Goal: Information Seeking & Learning: Learn about a topic

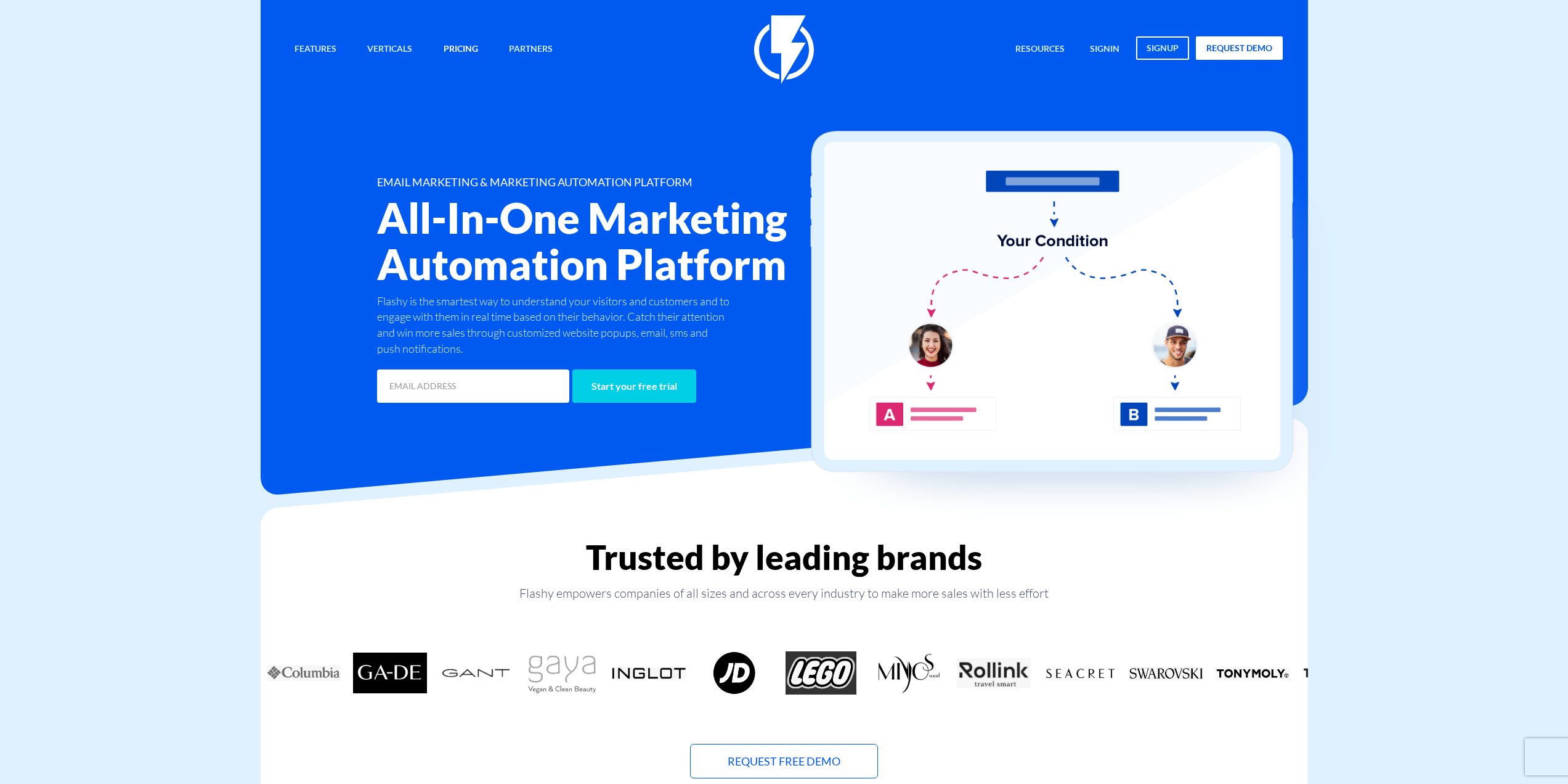
click at [456, 49] on link "Pricing" at bounding box center [461, 49] width 53 height 27
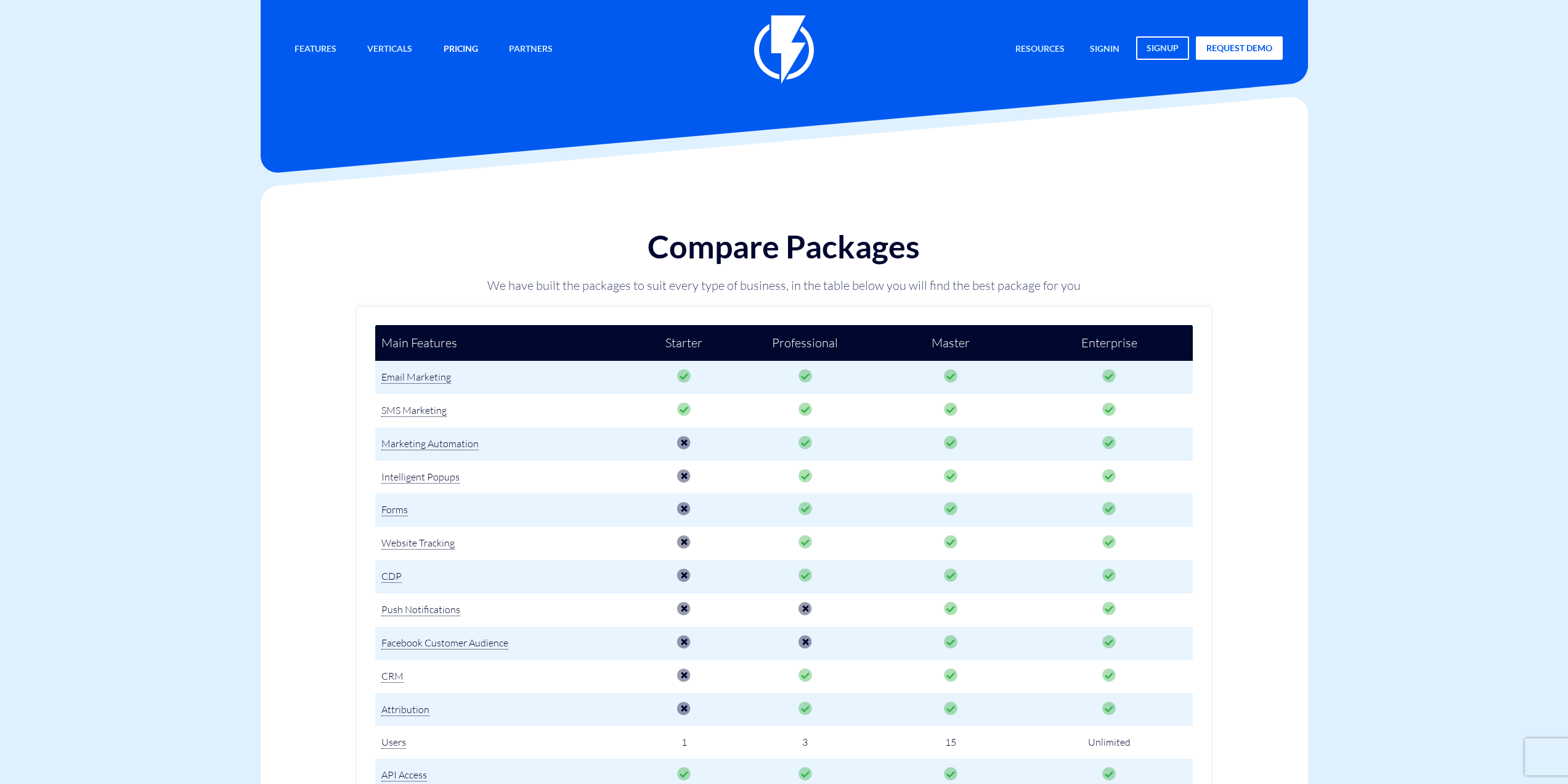
click at [465, 46] on link "Pricing" at bounding box center [461, 49] width 53 height 27
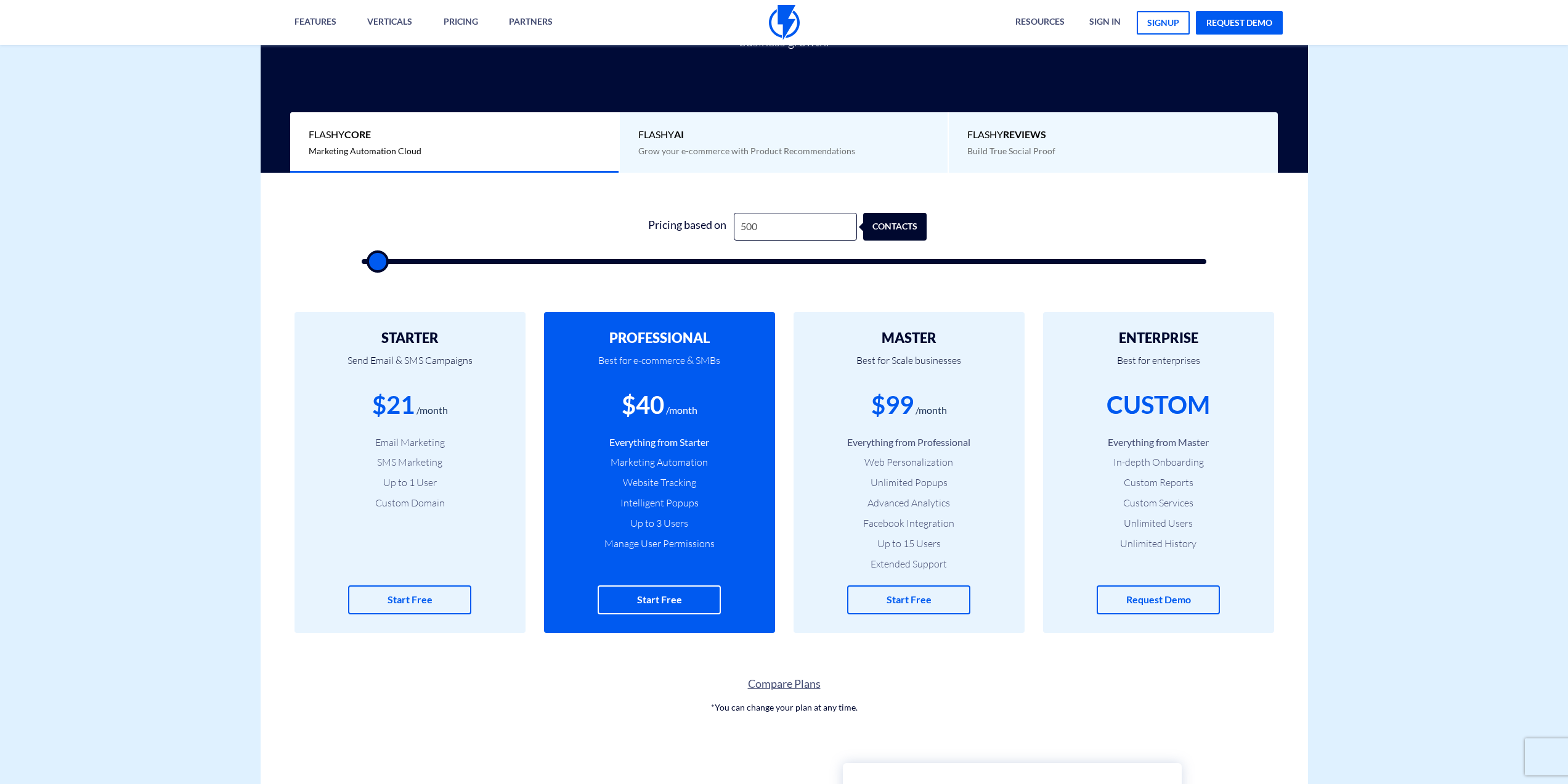
scroll to position [245, 0]
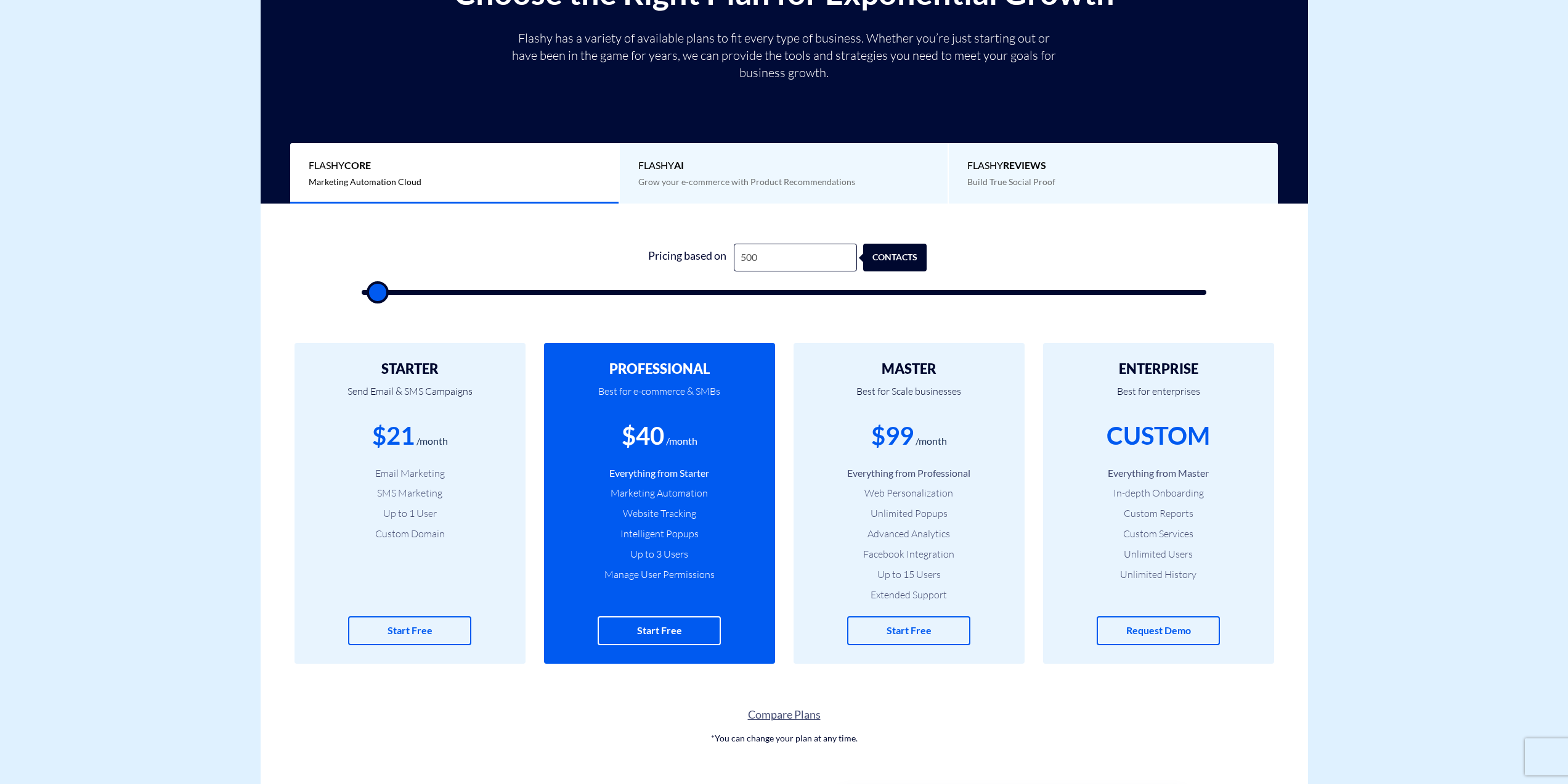
click at [405, 183] on span "Marketing Automation Cloud" at bounding box center [365, 181] width 113 height 10
drag, startPoint x: 426, startPoint y: 183, endPoint x: 310, endPoint y: 185, distance: 116.0
click at [310, 185] on div "Flashy Core Marketing Automation Cloud" at bounding box center [455, 173] width 330 height 61
copy span "Marketing Automation Cloud"
click at [694, 172] on span "Flashy AI" at bounding box center [784, 166] width 292 height 14
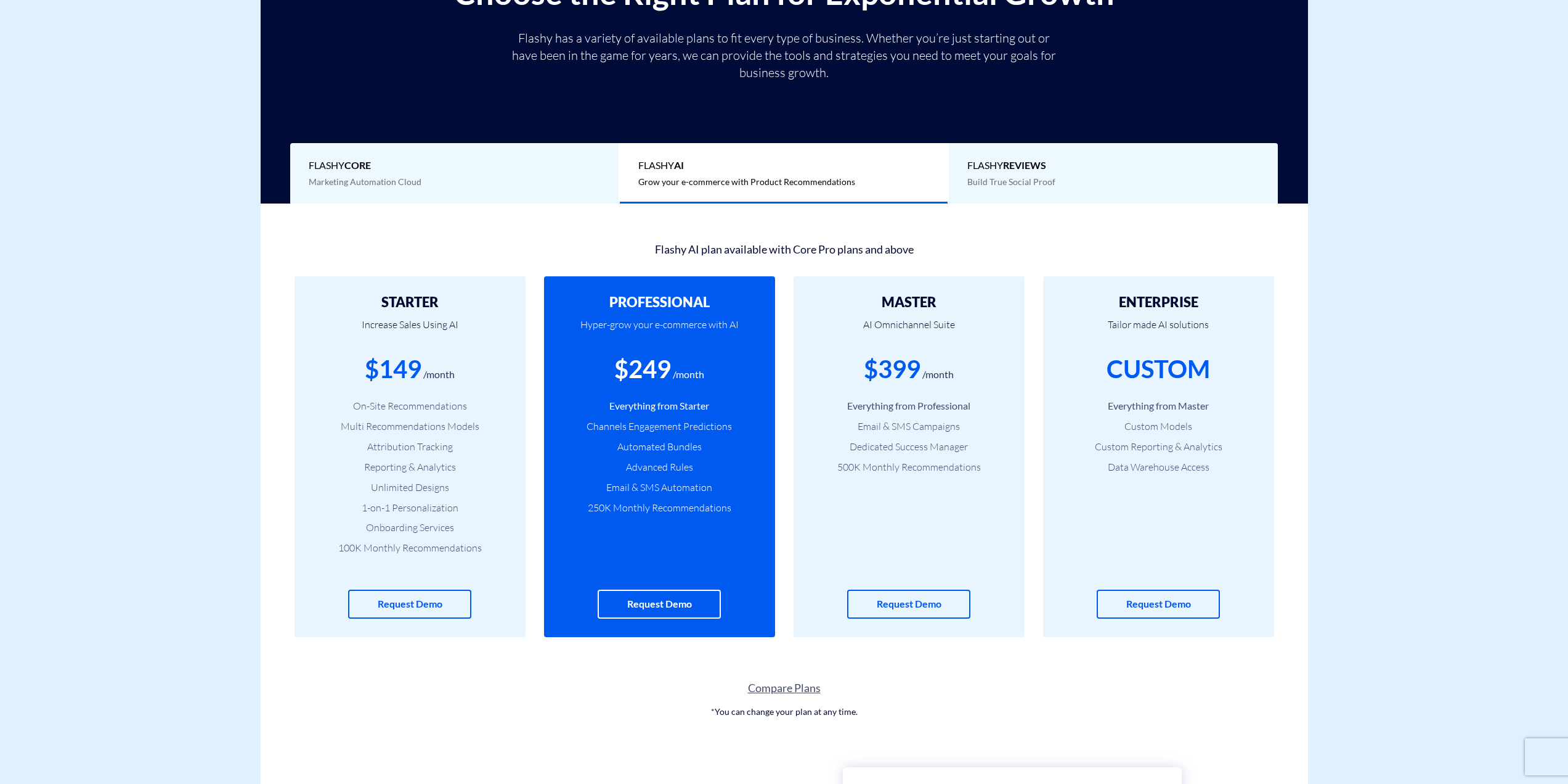
click at [679, 182] on span "Grow your e-commerce with Product Recommendations" at bounding box center [746, 181] width 217 height 10
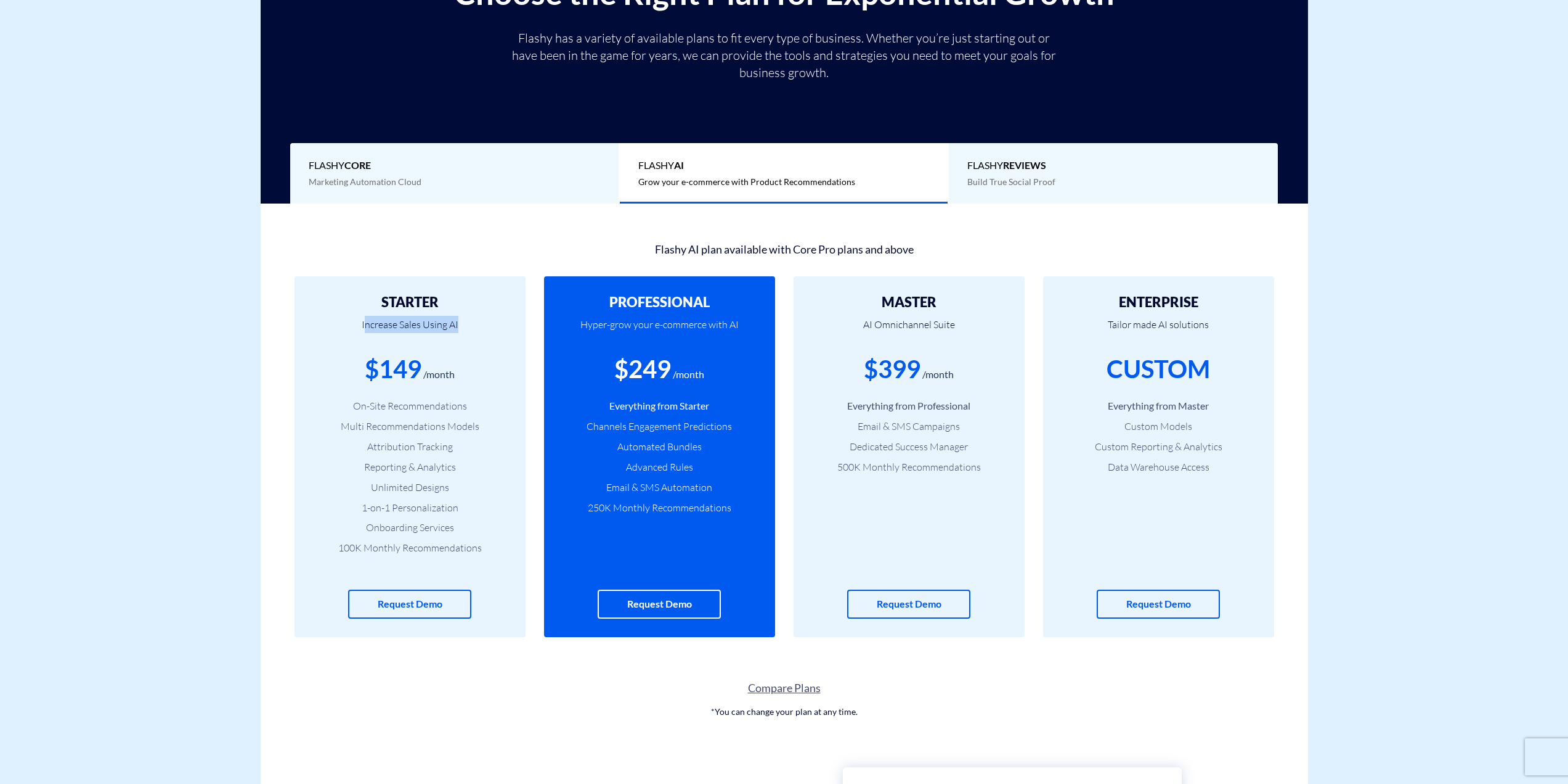
drag, startPoint x: 463, startPoint y: 326, endPoint x: 365, endPoint y: 328, distance: 98.0
click at [365, 328] on p "Increase Sales Using AI" at bounding box center [410, 330] width 194 height 42
click at [447, 405] on li "On-Site Recommendations" at bounding box center [410, 405] width 194 height 14
copy li "Recommendations"
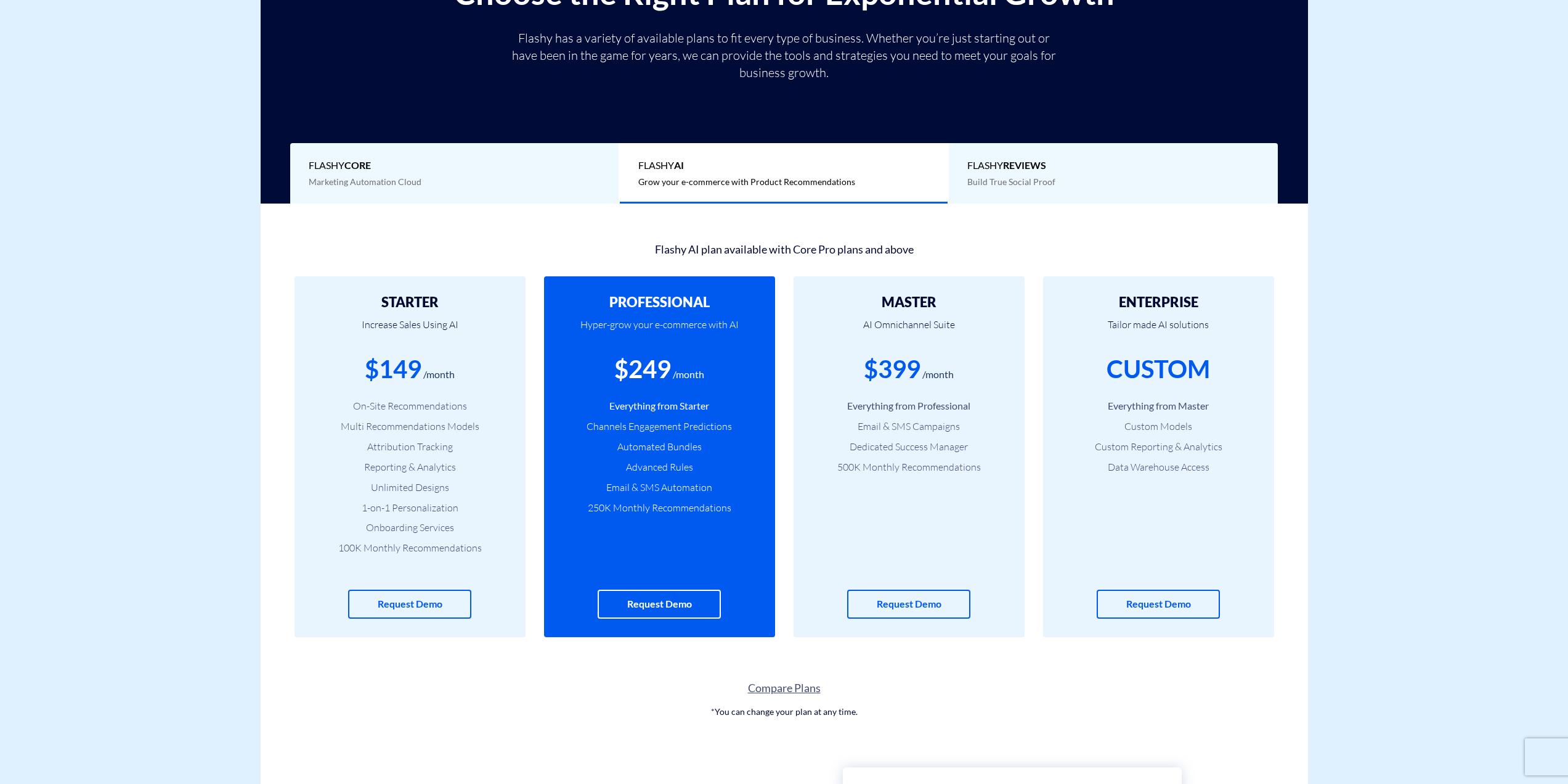
click at [1014, 169] on b "REVIEWS" at bounding box center [1024, 165] width 43 height 11
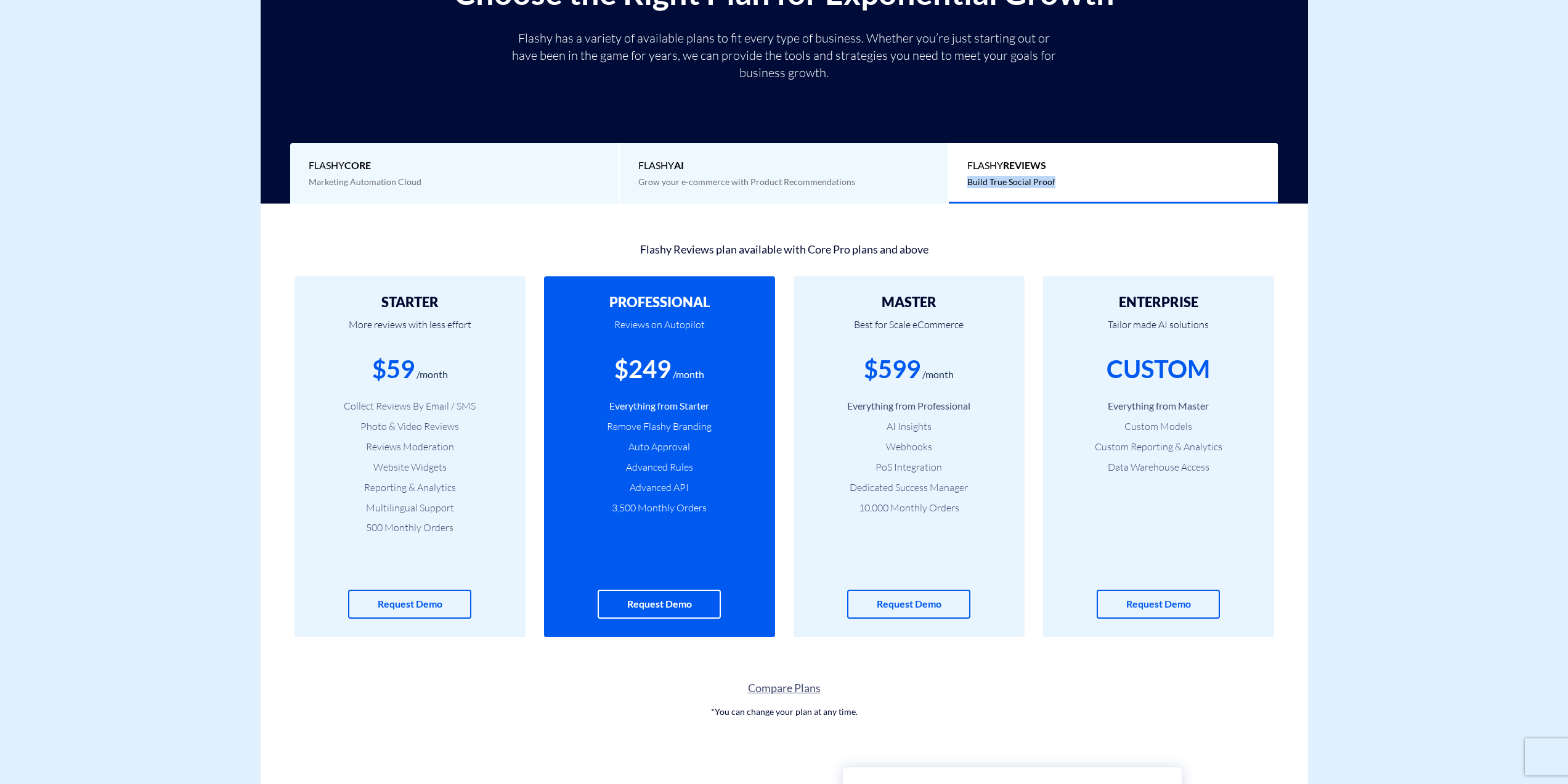
drag, startPoint x: 1056, startPoint y: 182, endPoint x: 966, endPoint y: 184, distance: 90.0
click at [966, 184] on div "Flashy REVIEWS Build True Social Proof" at bounding box center [1113, 173] width 329 height 61
copy span "Build True Social Proof"
click at [392, 403] on li "Collect Reviews By Email / SMS" at bounding box center [410, 405] width 194 height 14
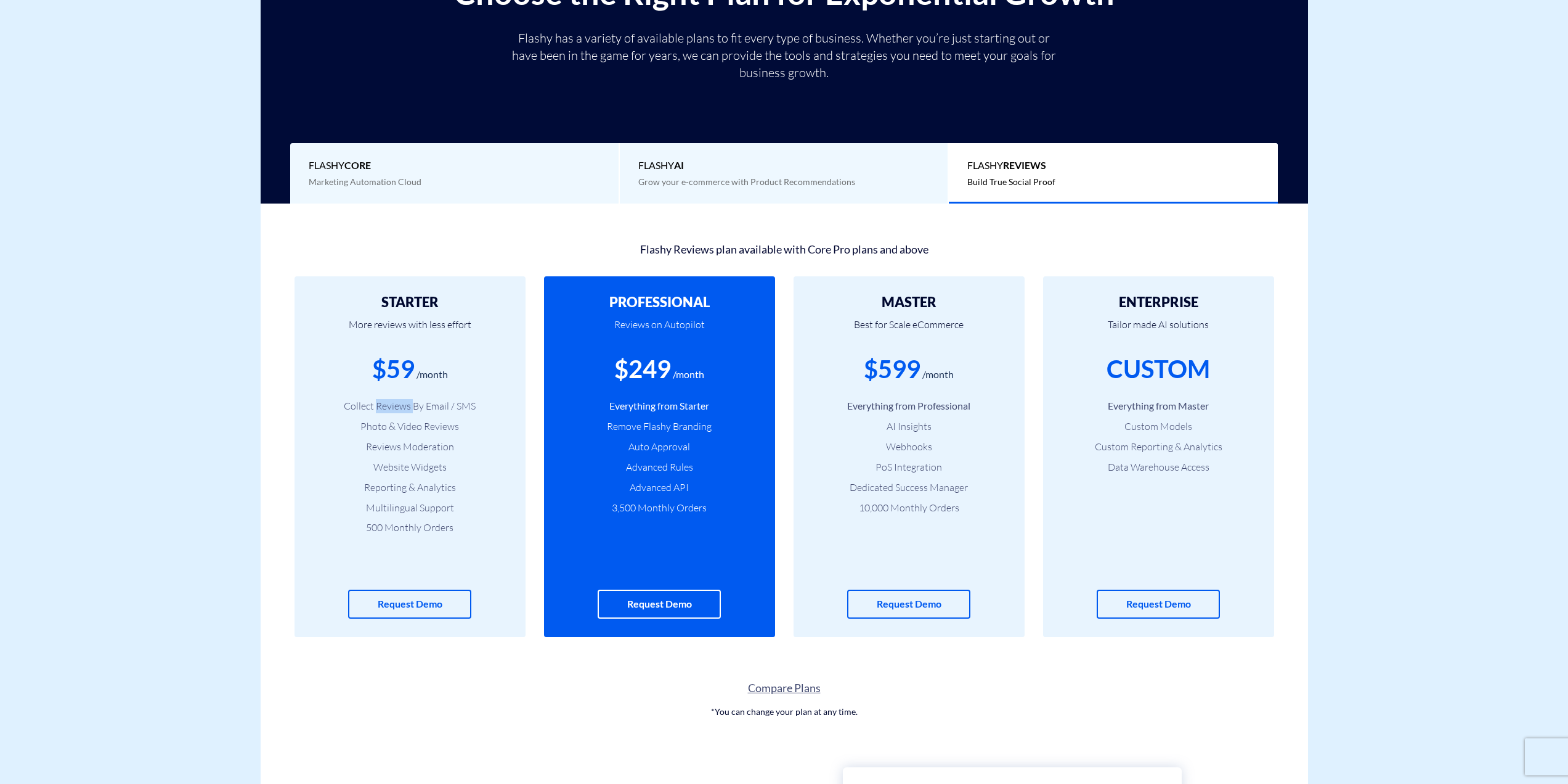
copy li "Reviews"
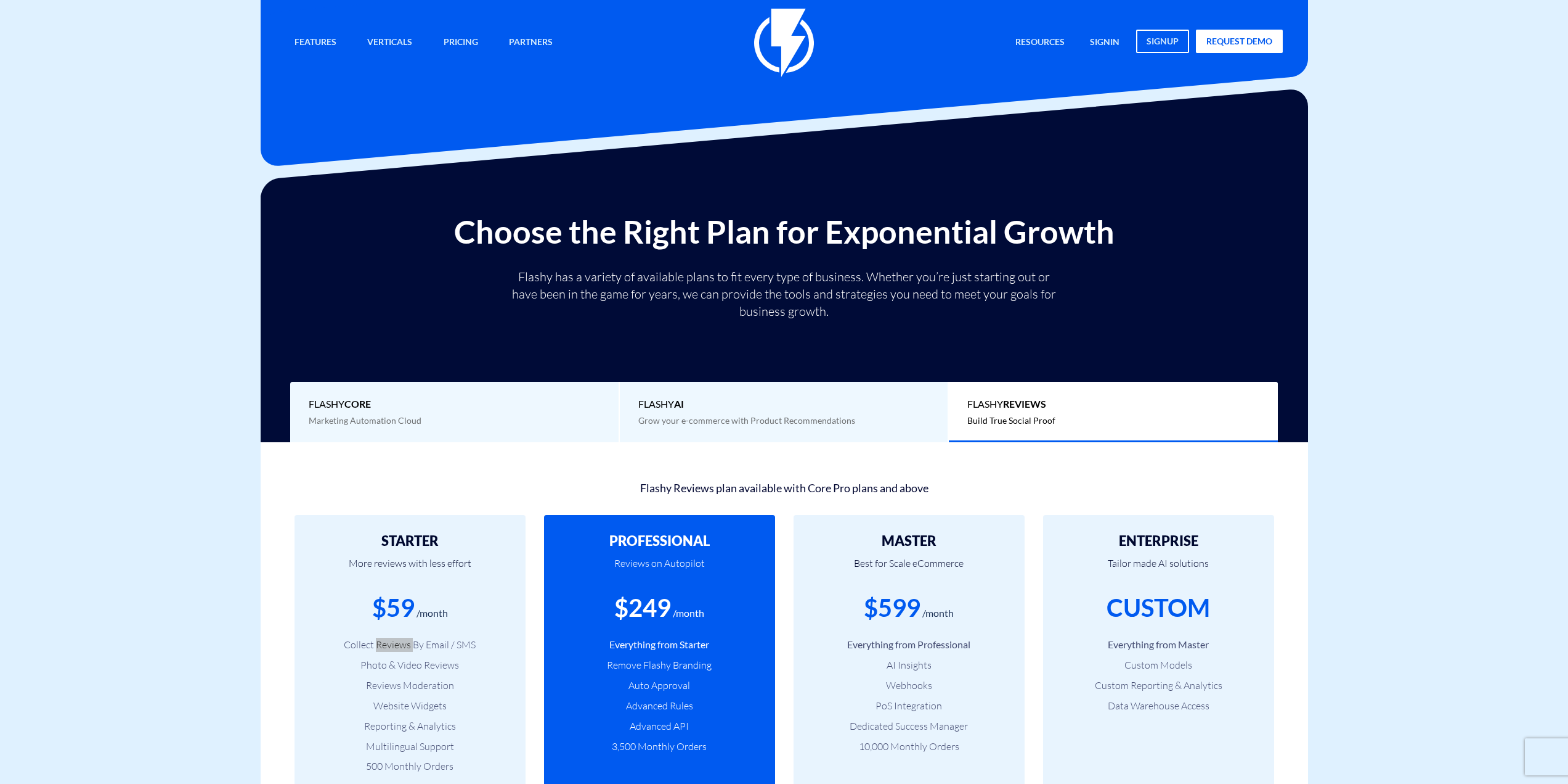
scroll to position [0, 0]
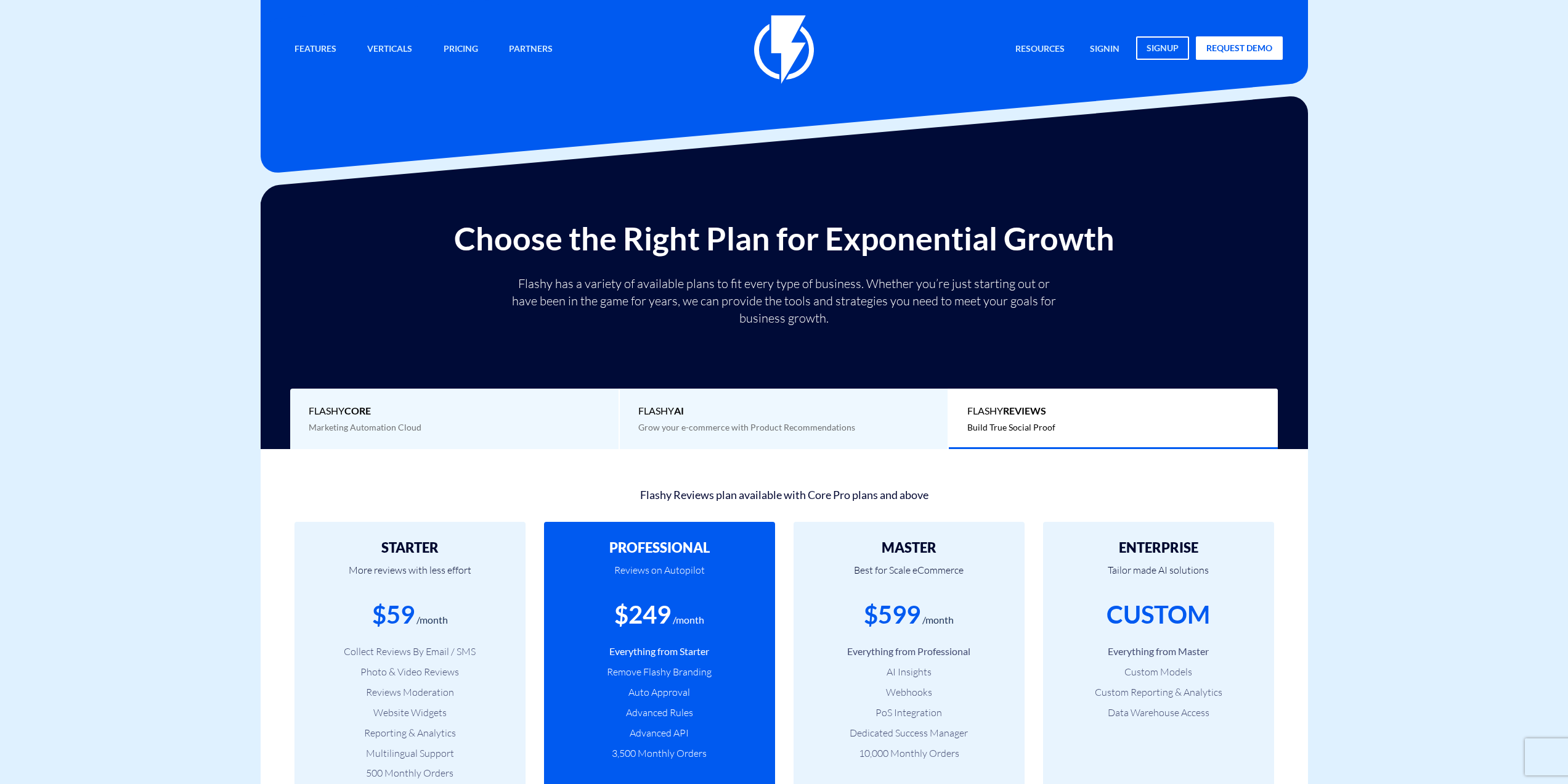
click at [734, 421] on span "Grow your e-commerce with Product Recommendations" at bounding box center [746, 426] width 217 height 10
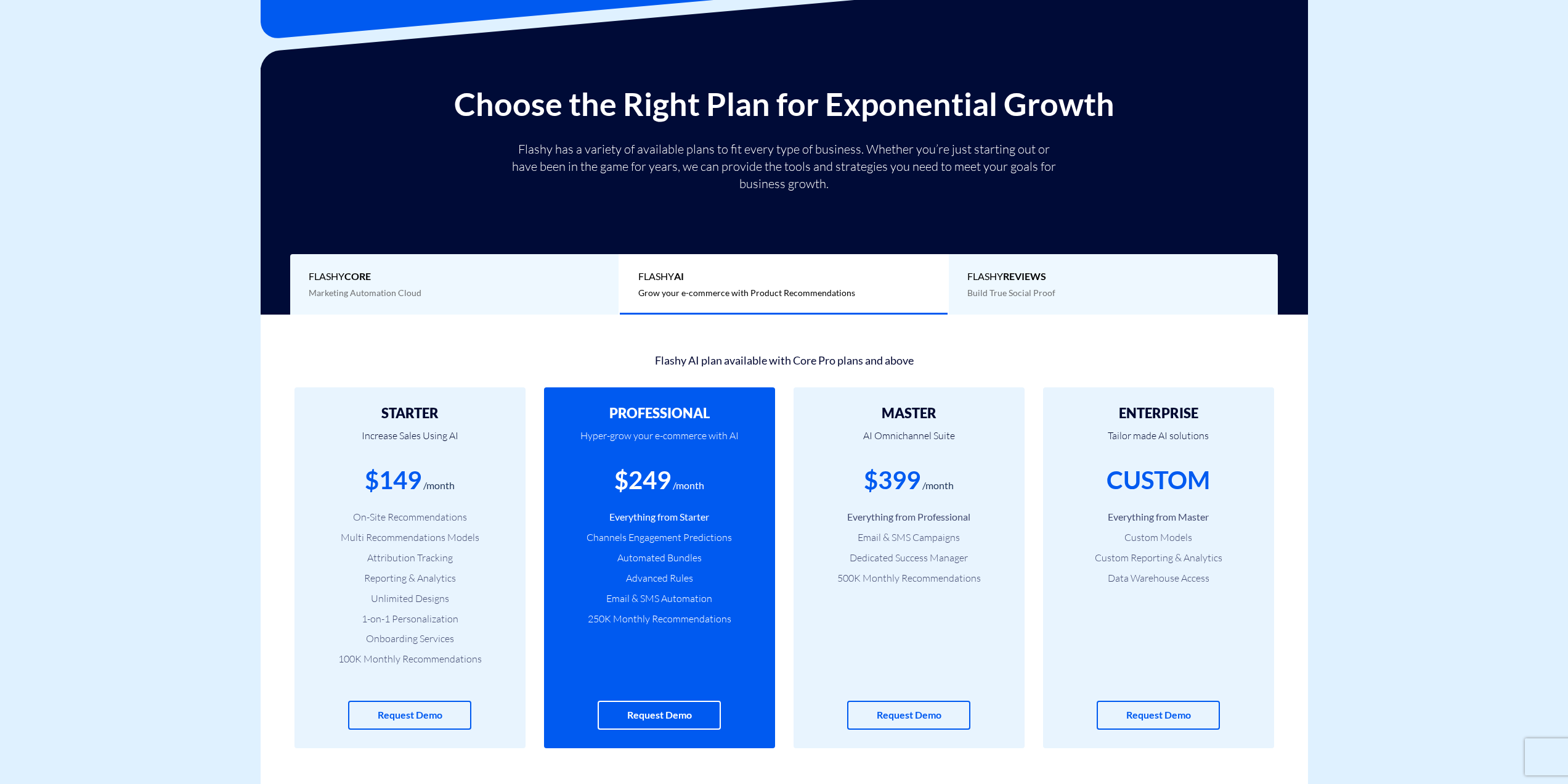
scroll to position [308, 0]
